Goal: Task Accomplishment & Management: Manage account settings

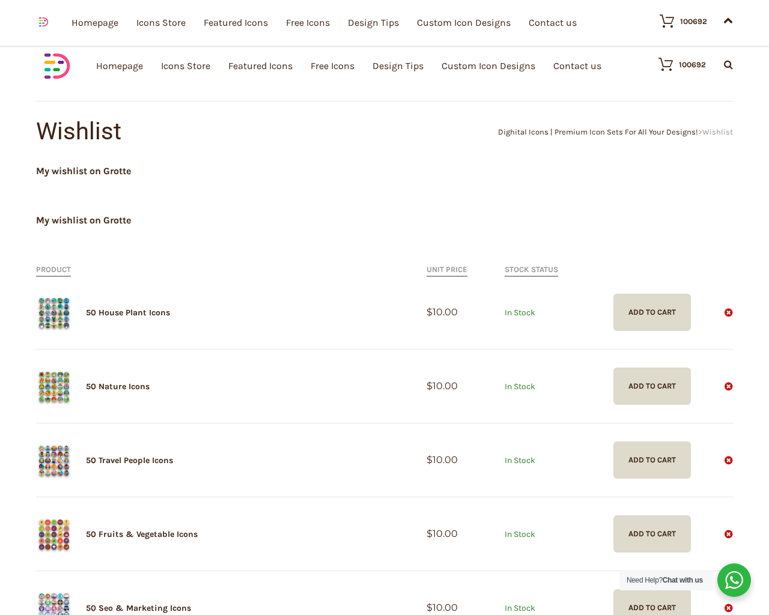
scroll to position [494, 0]
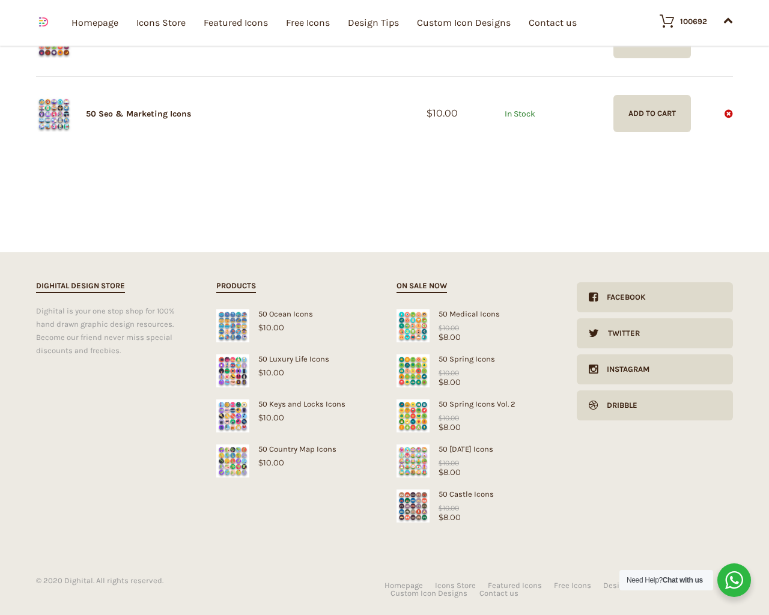
type input "1"
type input "20"
checkbox input "false"
type input "pHqghUme"
checkbox input "false"
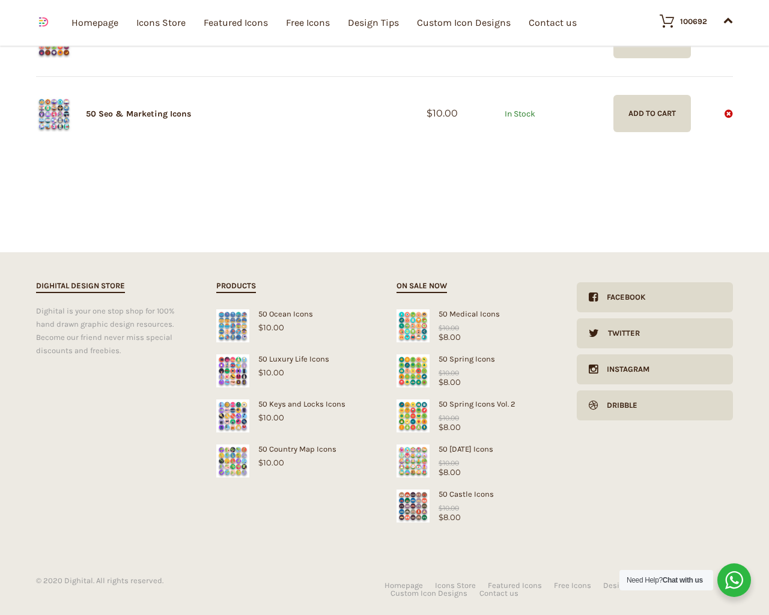
type input "[EMAIL_ADDRESS][DOMAIN_NAME]"
checkbox input "false"
select select "dark"
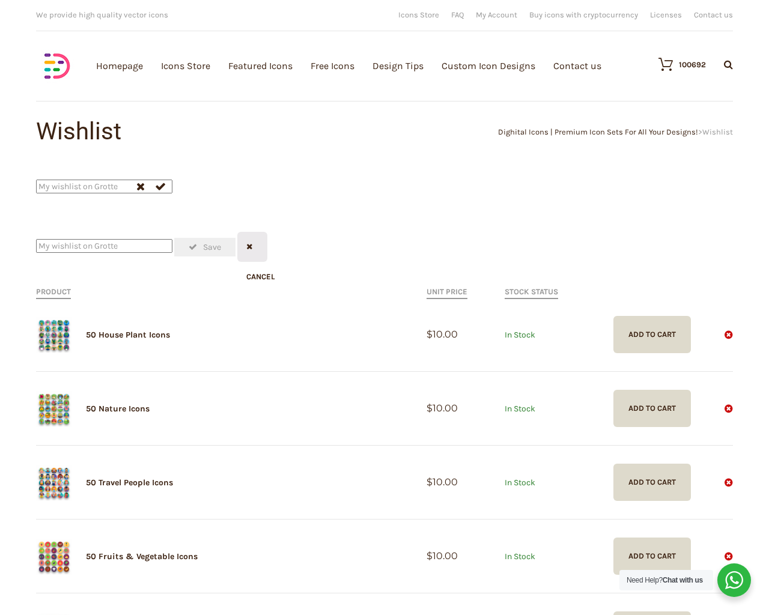
scroll to position [516, 0]
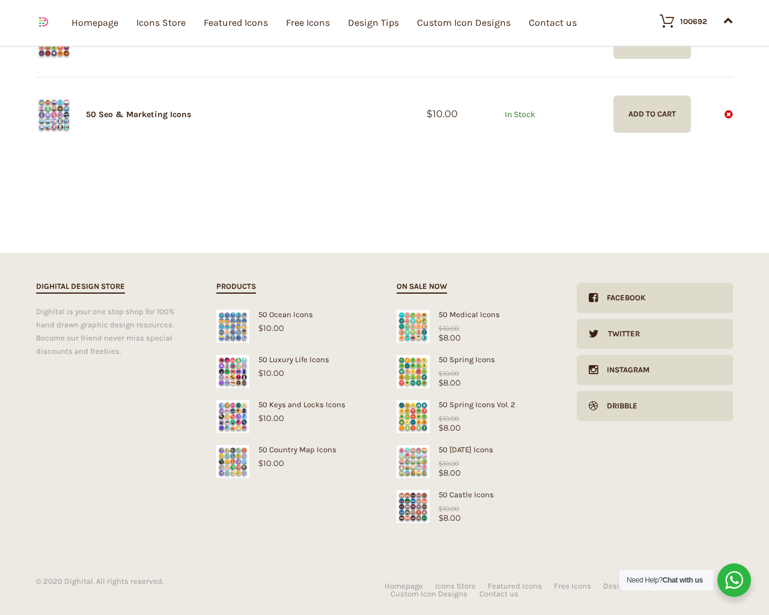
type input "pHqghUme"
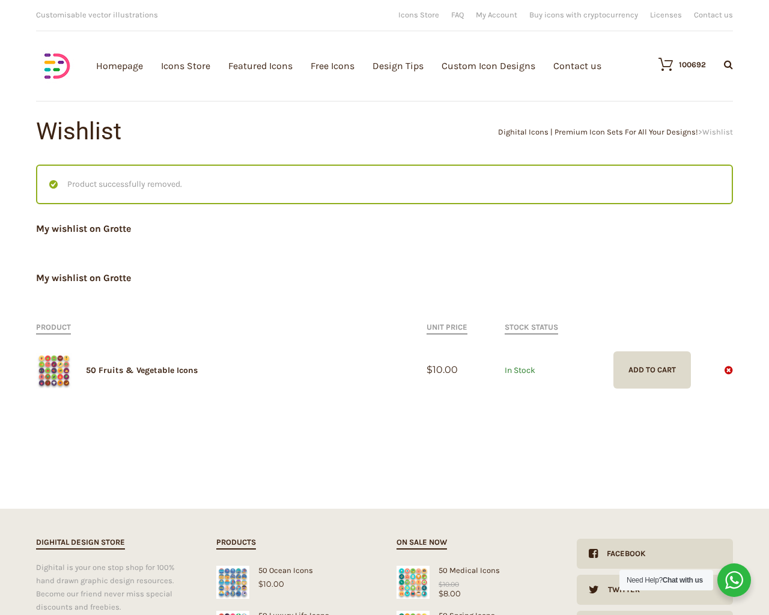
type input "pHqghUme"
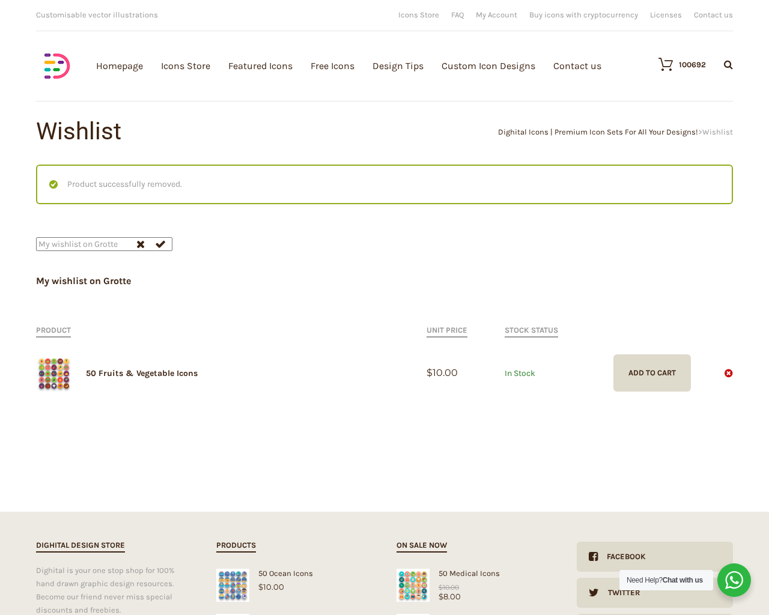
click at [355, 327] on input "Hide Price" at bounding box center [359, 331] width 8 height 8
checkbox input "true"
click at [355, 528] on input "Send me a copy of this e-mail" at bounding box center [359, 532] width 8 height 8
checkbox input "true"
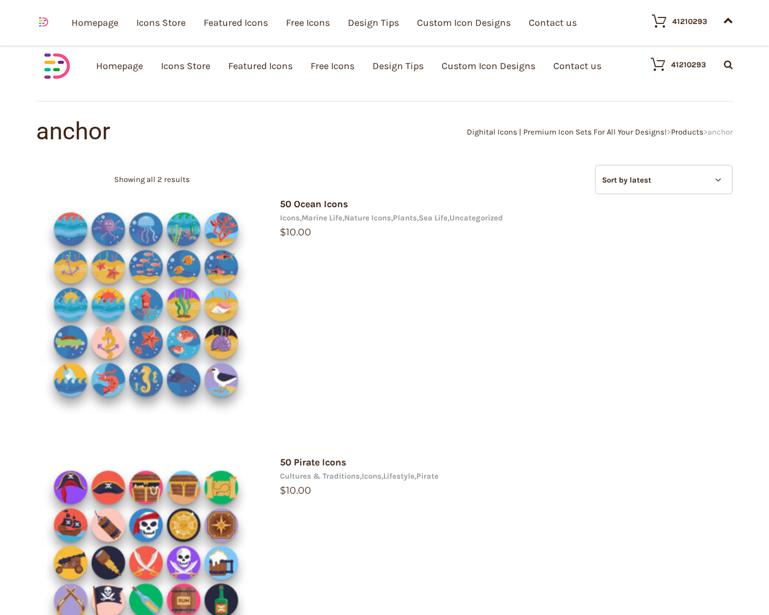
type input "pHqghUme"
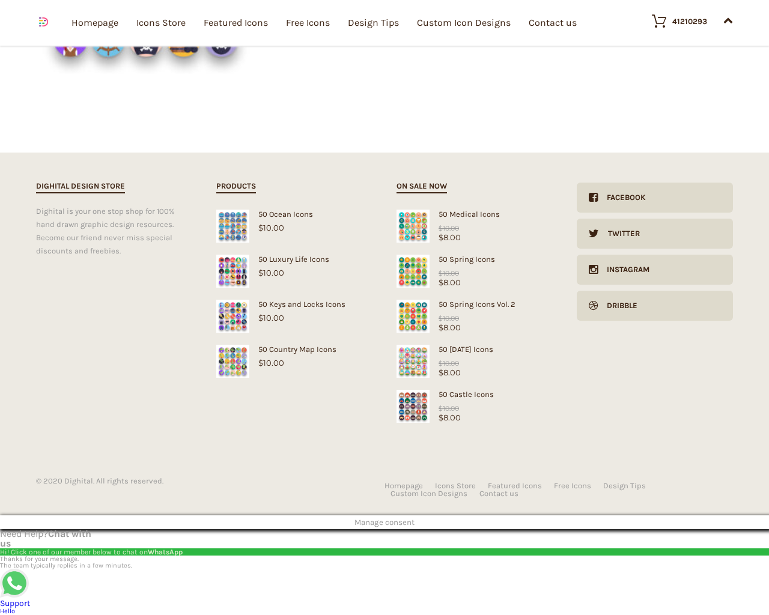
type input "[EMAIL_ADDRESS][DOMAIN_NAME]"
checkbox input "false"
select select "price-desc"
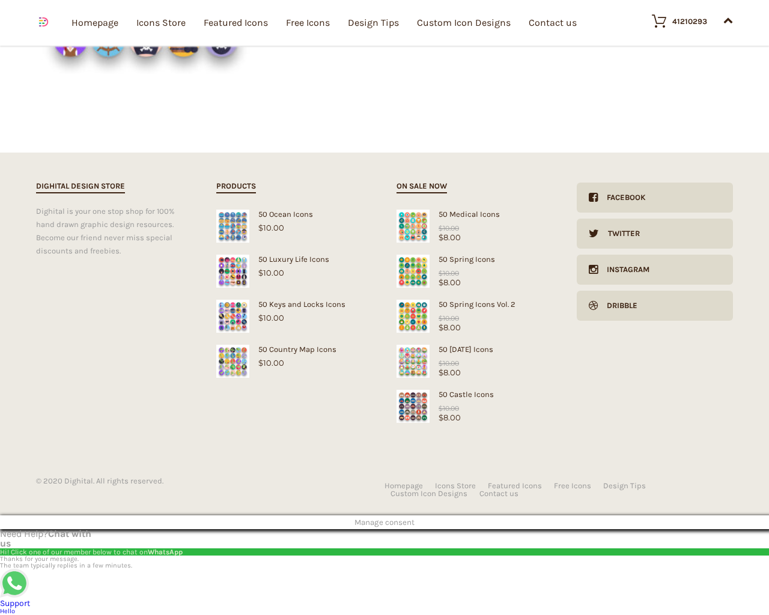
select select "lollipop"
select select "price-desc"
select select "dark"
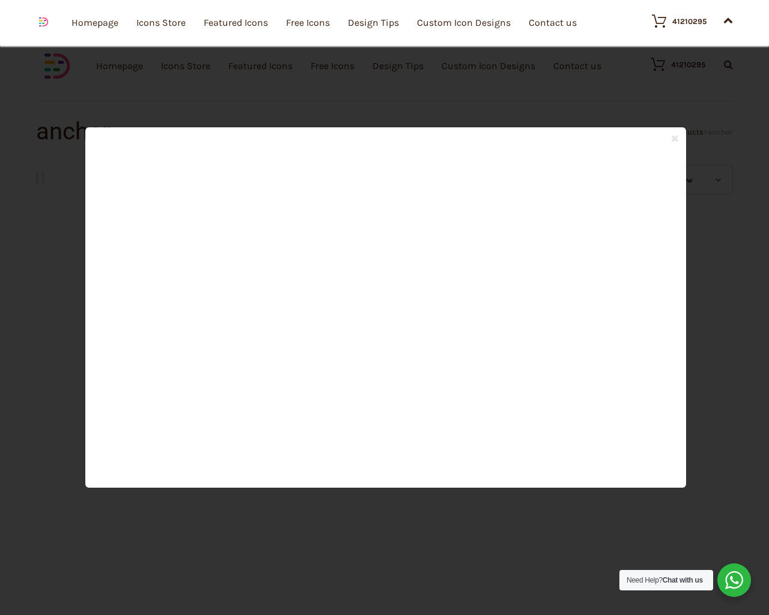
scroll to position [1133, 0]
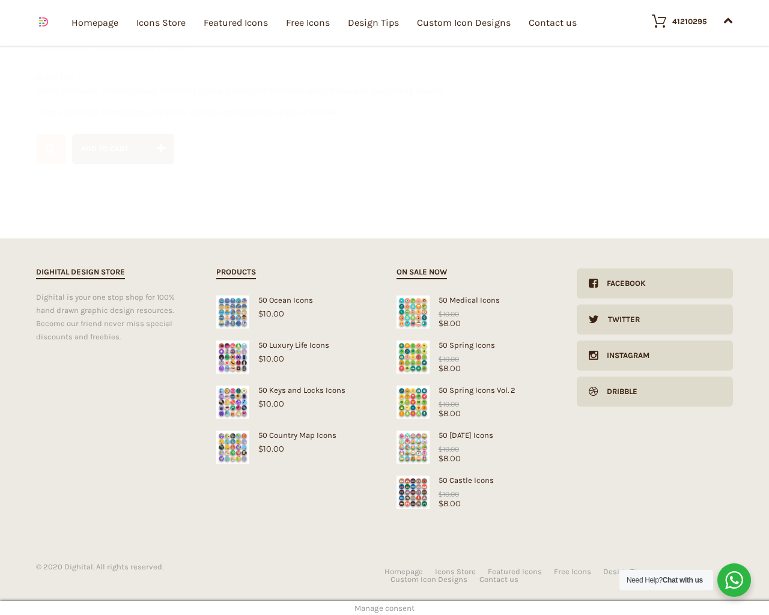
scroll to position [316, 0]
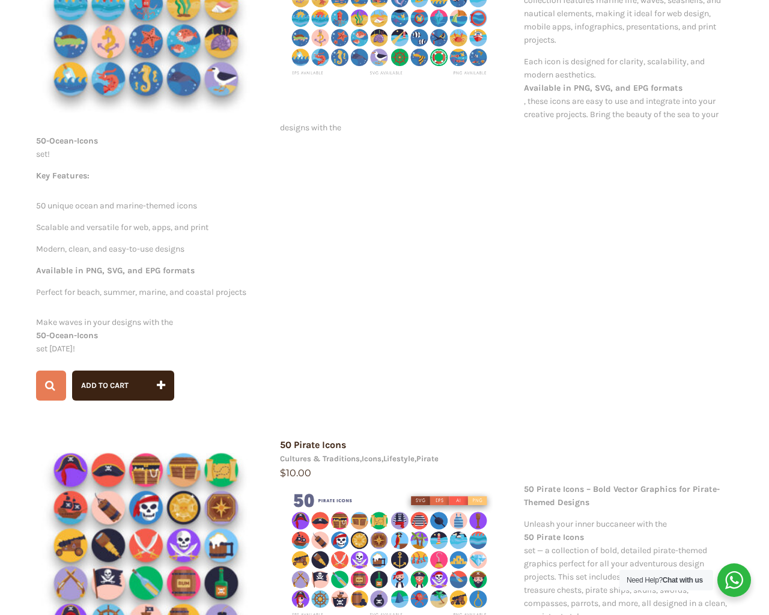
click at [355, 327] on input "Hide Price" at bounding box center [359, 331] width 8 height 8
checkbox input "true"
click at [355, 528] on input "Send me a copy of this e-mail" at bounding box center [359, 532] width 8 height 8
checkbox input "true"
